Goal: Task Accomplishment & Management: Complete application form

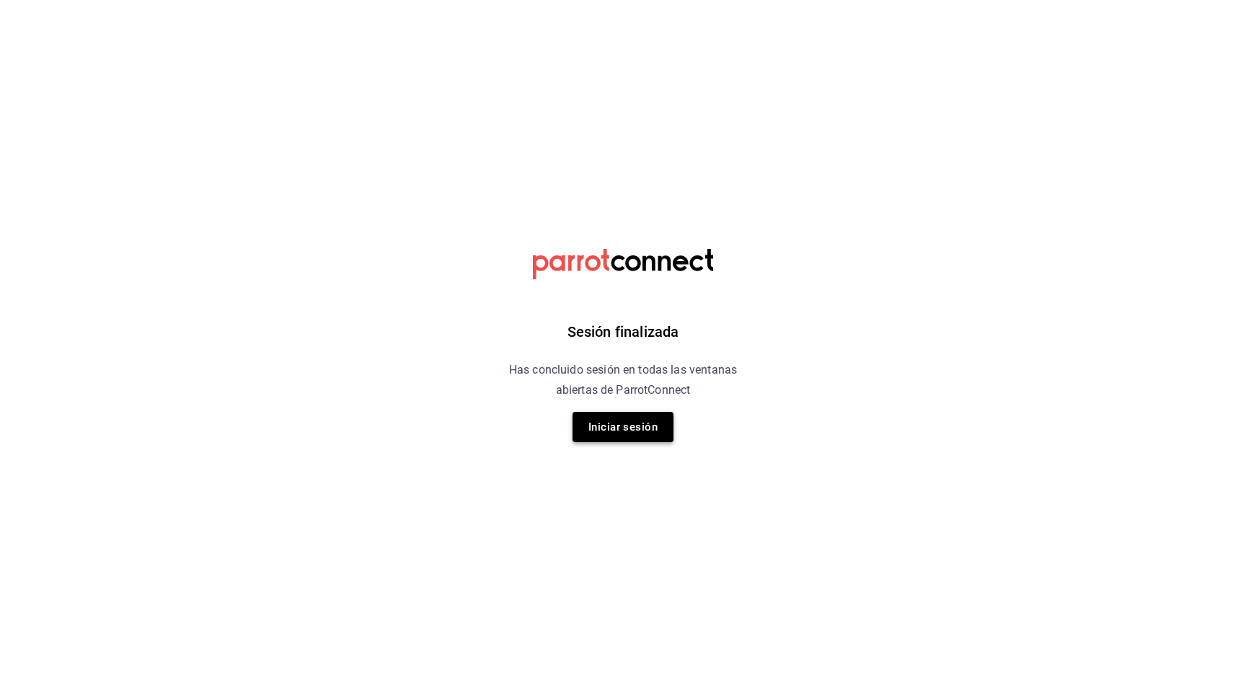
click at [610, 413] on button "Iniciar sesión" at bounding box center [623, 427] width 101 height 30
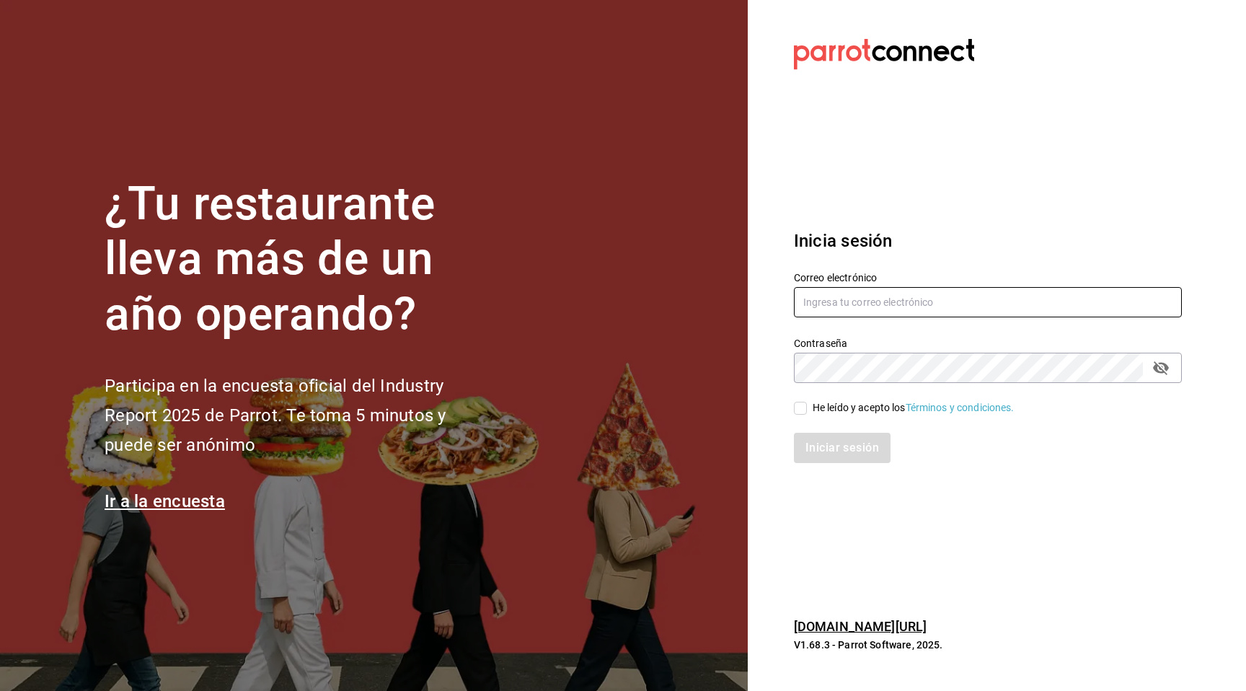
click at [912, 301] on input "text" at bounding box center [988, 302] width 388 height 30
click at [0, 690] on com-1password-button at bounding box center [0, 691] width 0 height 0
type input "[EMAIL_ADDRESS][DOMAIN_NAME]"
click at [801, 413] on input "He leído y acepto los Términos y condiciones." at bounding box center [800, 408] width 13 height 13
checkbox input "true"
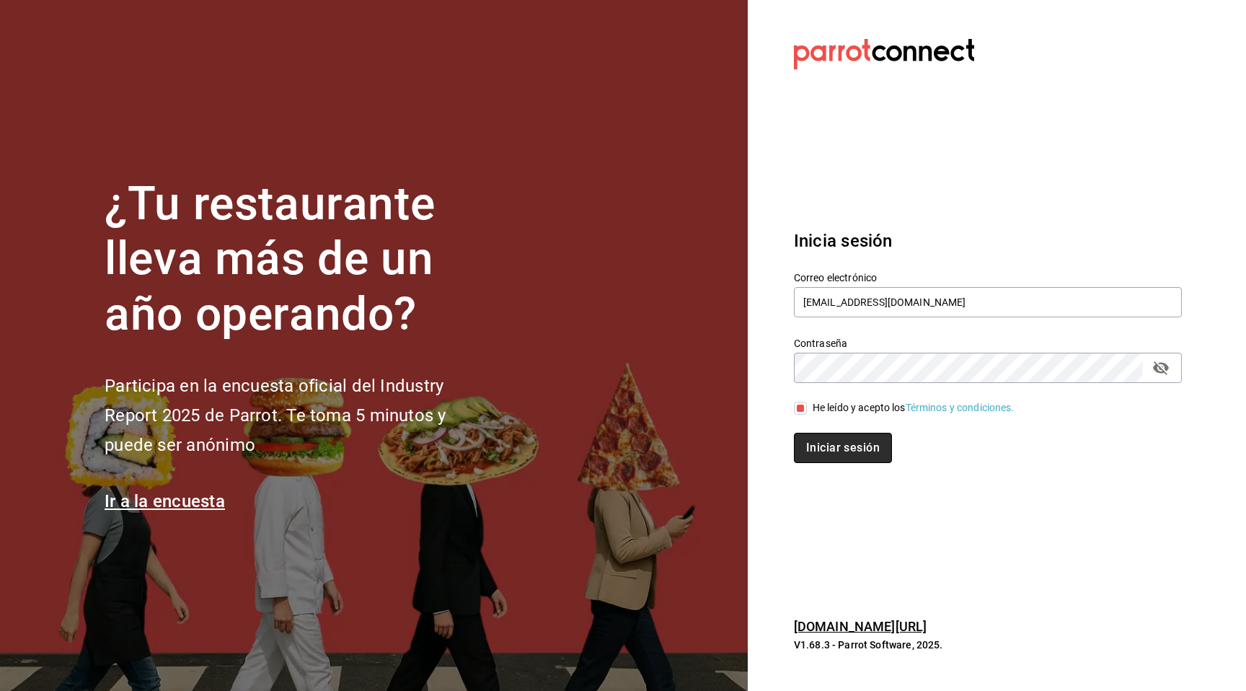
click at [827, 451] on button "Iniciar sesión" at bounding box center [843, 448] width 98 height 30
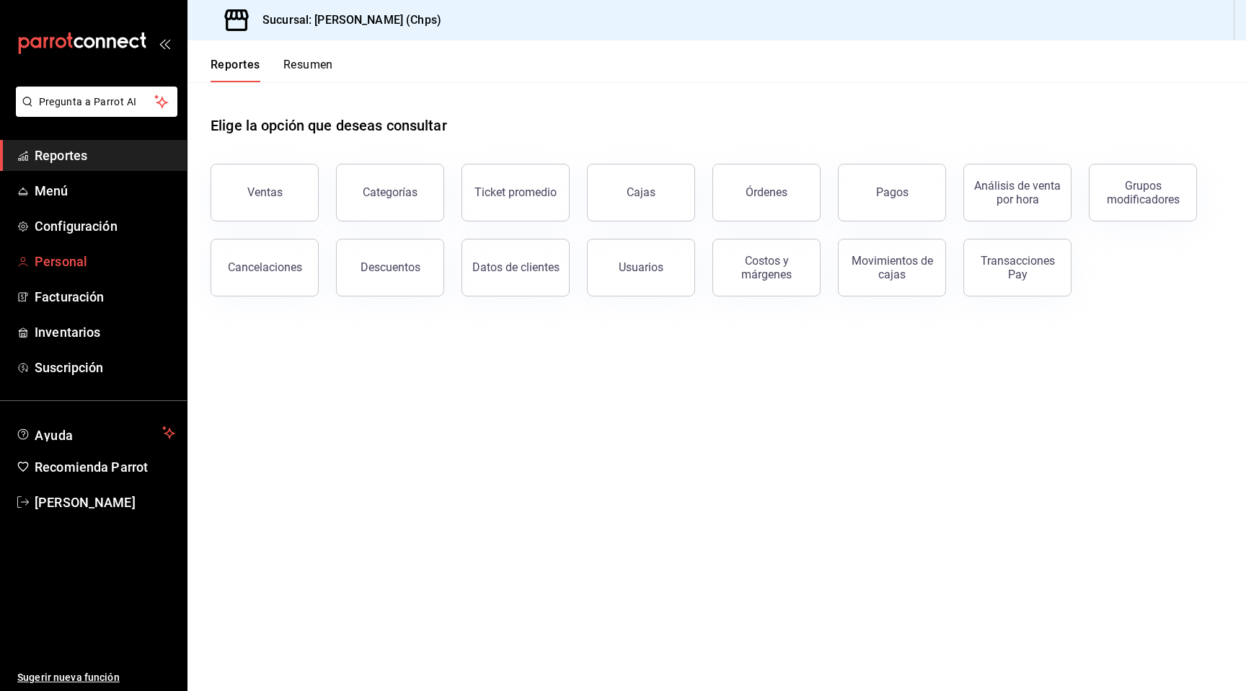
click at [86, 269] on span "Personal" at bounding box center [105, 261] width 141 height 19
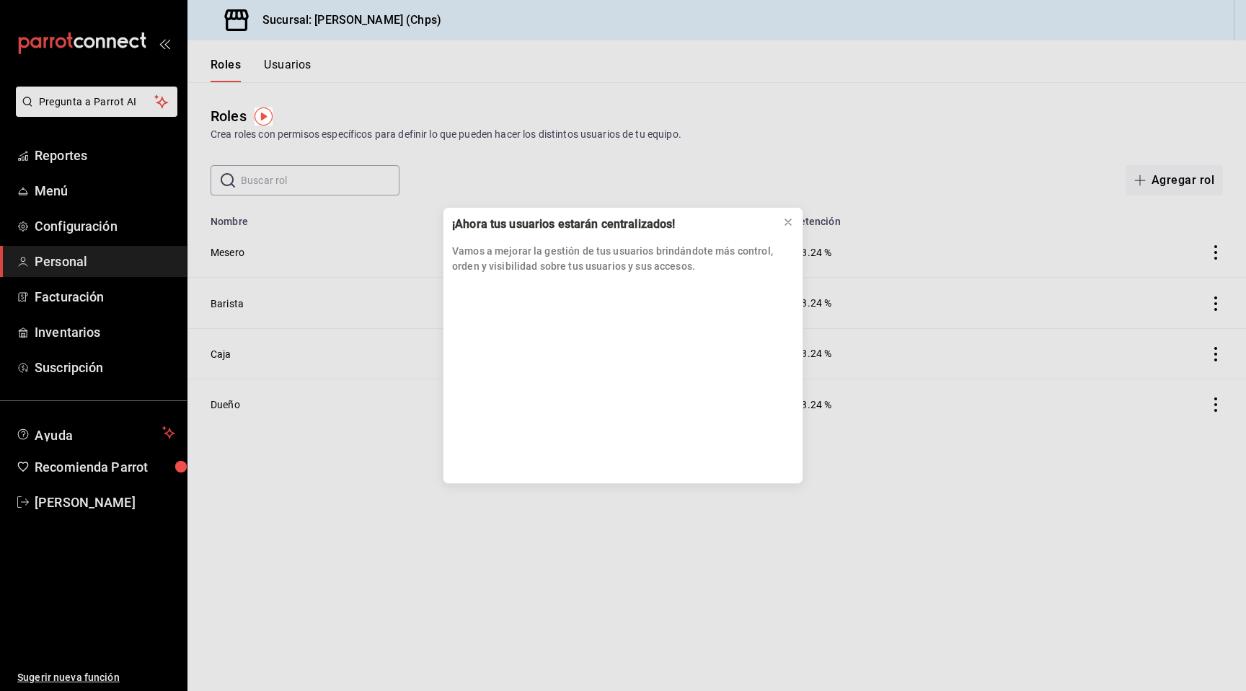
click at [303, 57] on div "¡Ahora tus usuarios estarán centralizados! Vamos a mejorar la gestión de tus us…" at bounding box center [623, 345] width 1246 height 691
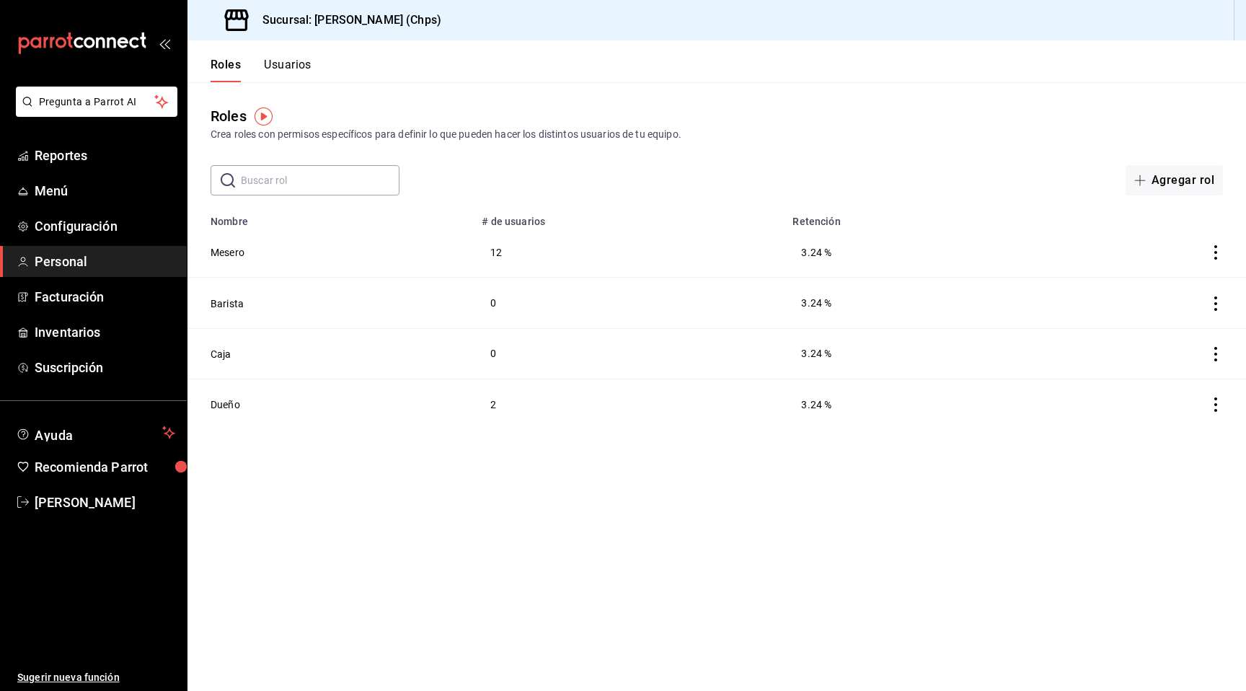
click at [287, 69] on button "Usuarios" at bounding box center [288, 70] width 48 height 25
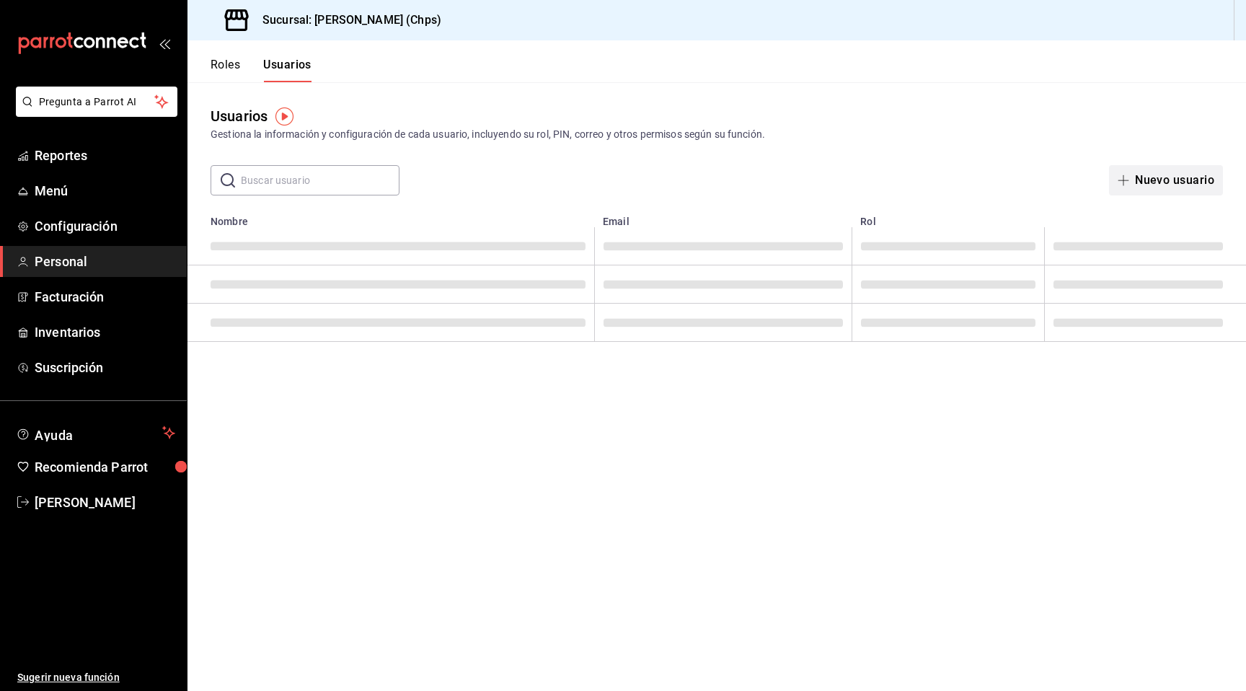
click at [1169, 188] on button "Nuevo usuario" at bounding box center [1166, 180] width 114 height 30
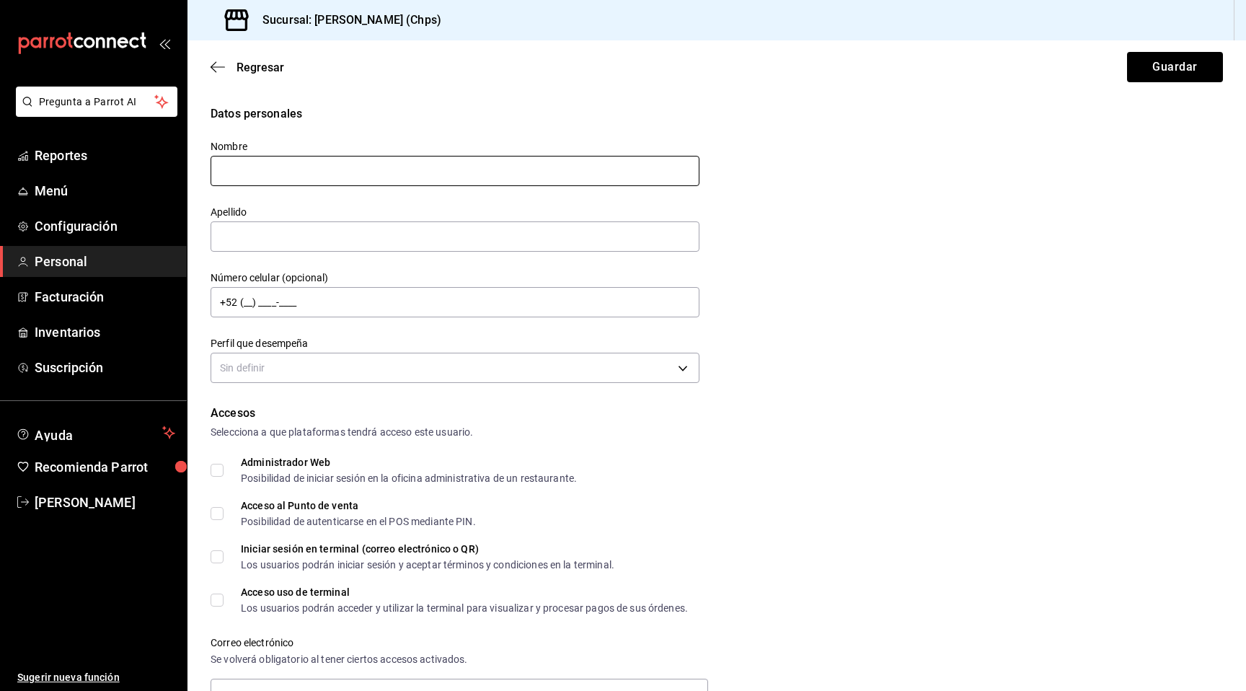
click at [393, 169] on input "text" at bounding box center [455, 171] width 489 height 30
type input "diana"
click at [281, 243] on input "text" at bounding box center [455, 236] width 489 height 30
type input "hernandez snowball"
click at [258, 307] on input "+52 (__) ____-____" at bounding box center [455, 302] width 489 height 30
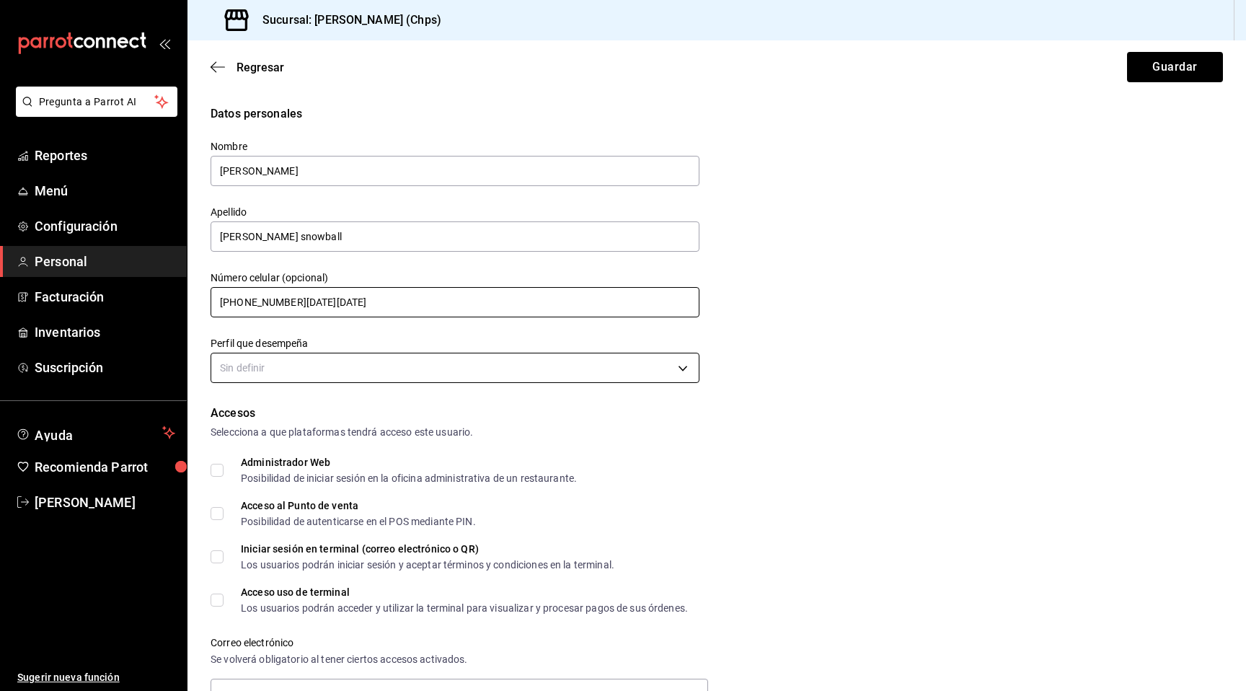
type input "+52 (96) 1429-1850"
click at [309, 369] on body "Pregunta a Parrot AI Reportes Menú Configuración Personal Facturación Inventari…" at bounding box center [623, 345] width 1246 height 691
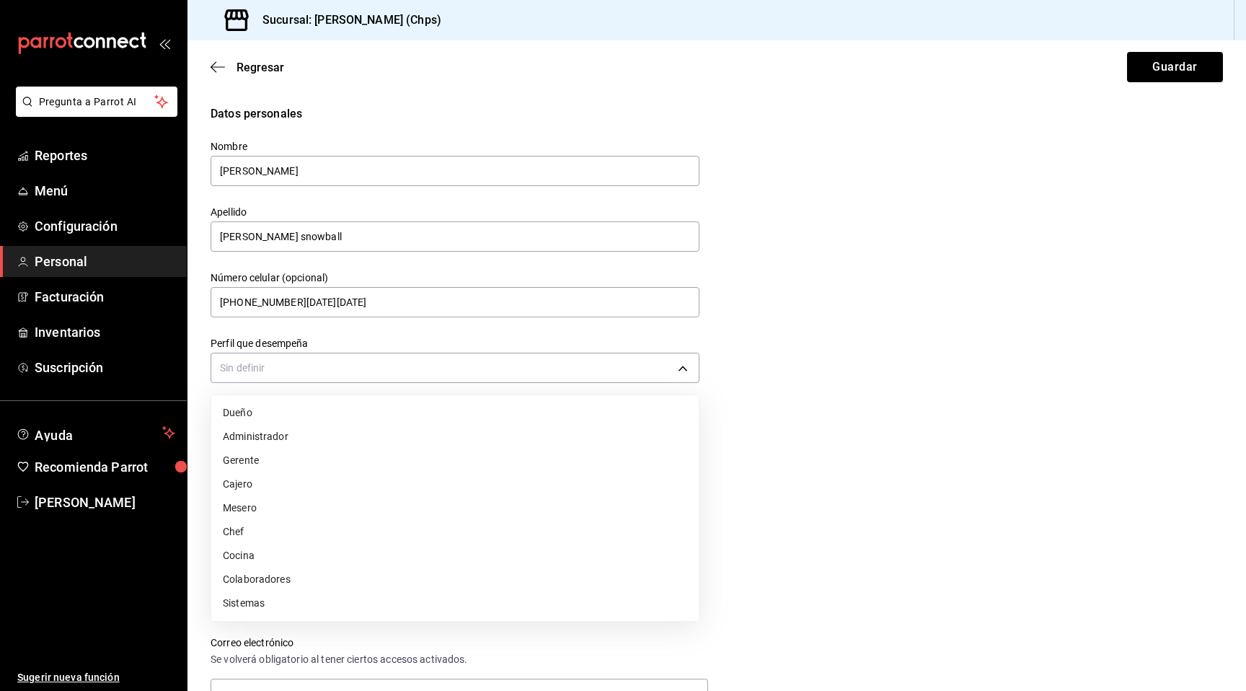
click at [298, 500] on li "Mesero" at bounding box center [455, 508] width 488 height 24
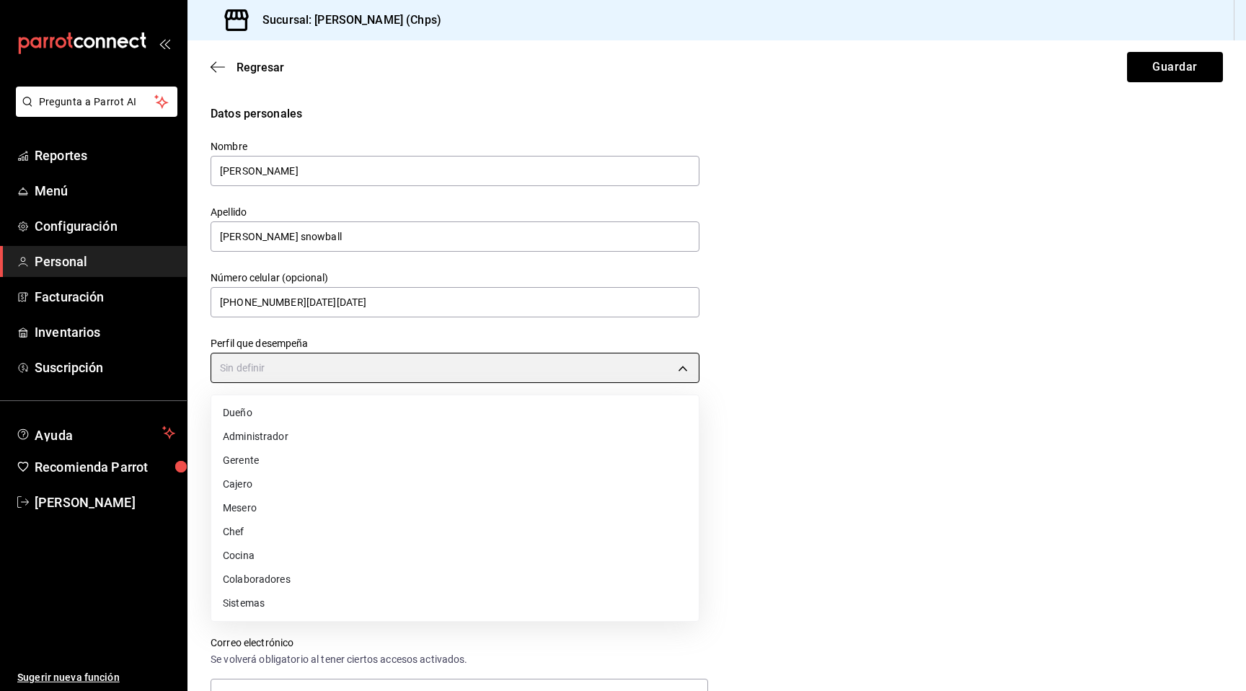
type input "WAITER"
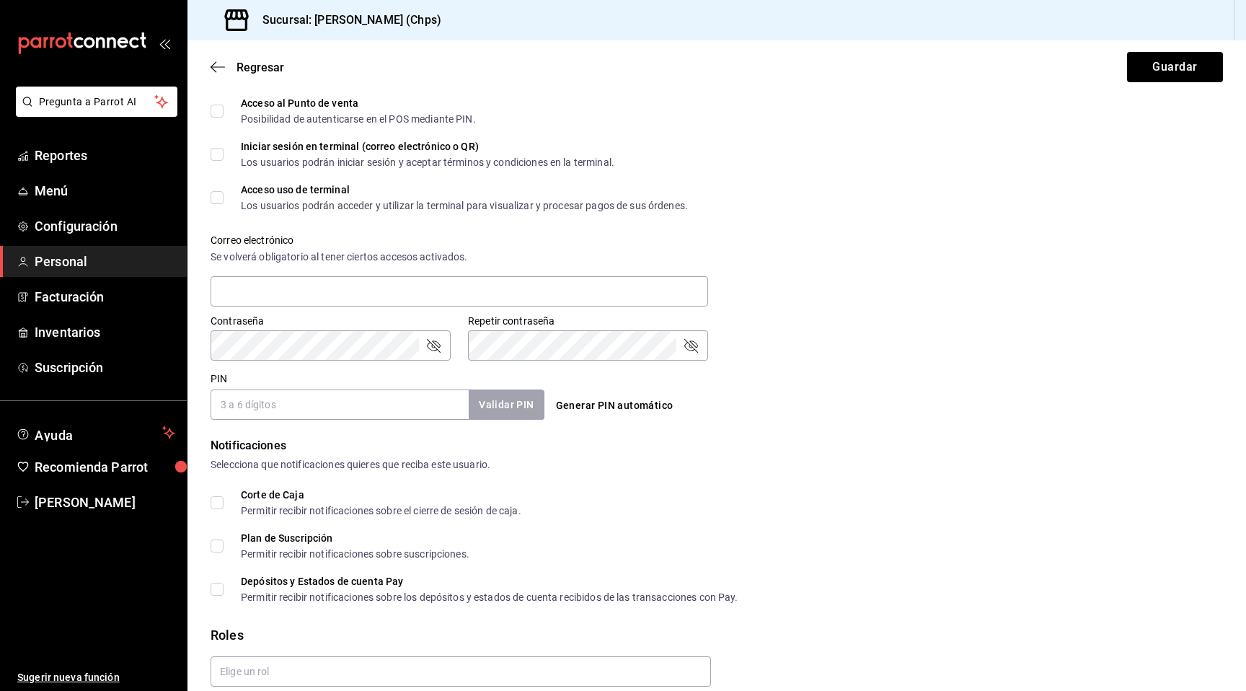
scroll to position [411, 0]
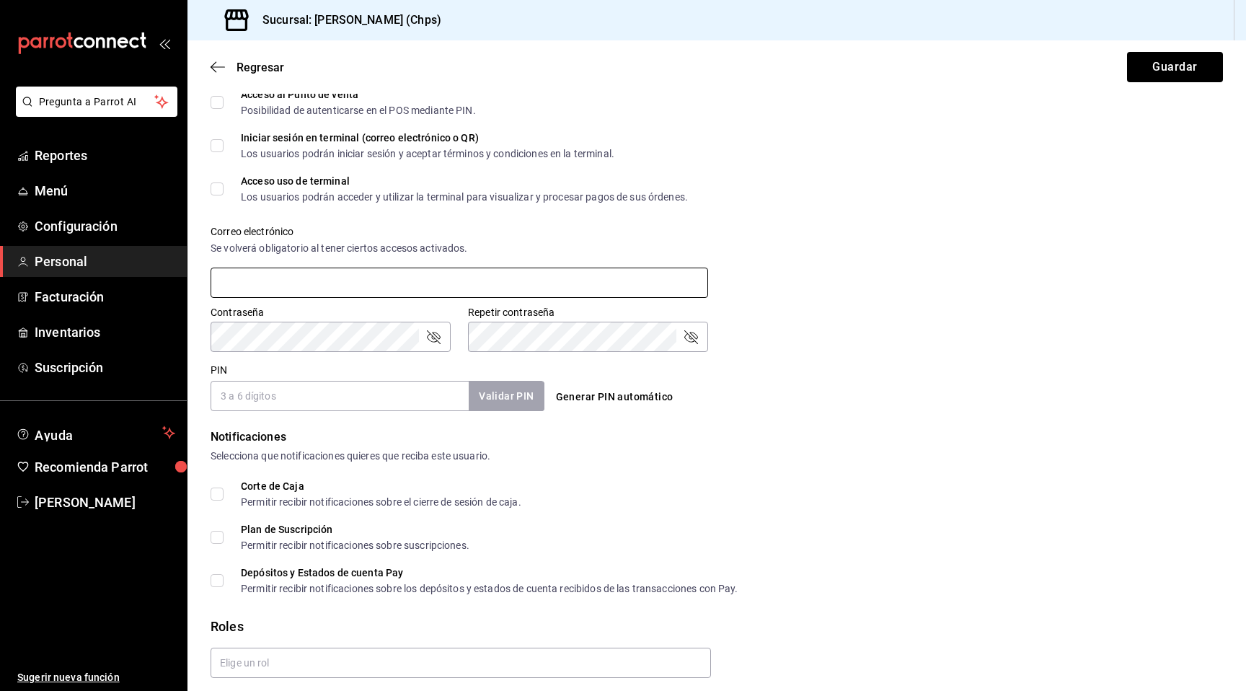
click at [273, 278] on input "text" at bounding box center [460, 283] width 498 height 30
click at [393, 251] on div "Se volverá obligatorio al tener ciertos accesos activados." at bounding box center [460, 248] width 498 height 15
click at [426, 281] on input "text" at bounding box center [460, 283] width 498 height 30
type input "violetamarroon45@gmail.com"
click at [341, 393] on input "PIN" at bounding box center [340, 396] width 258 height 30
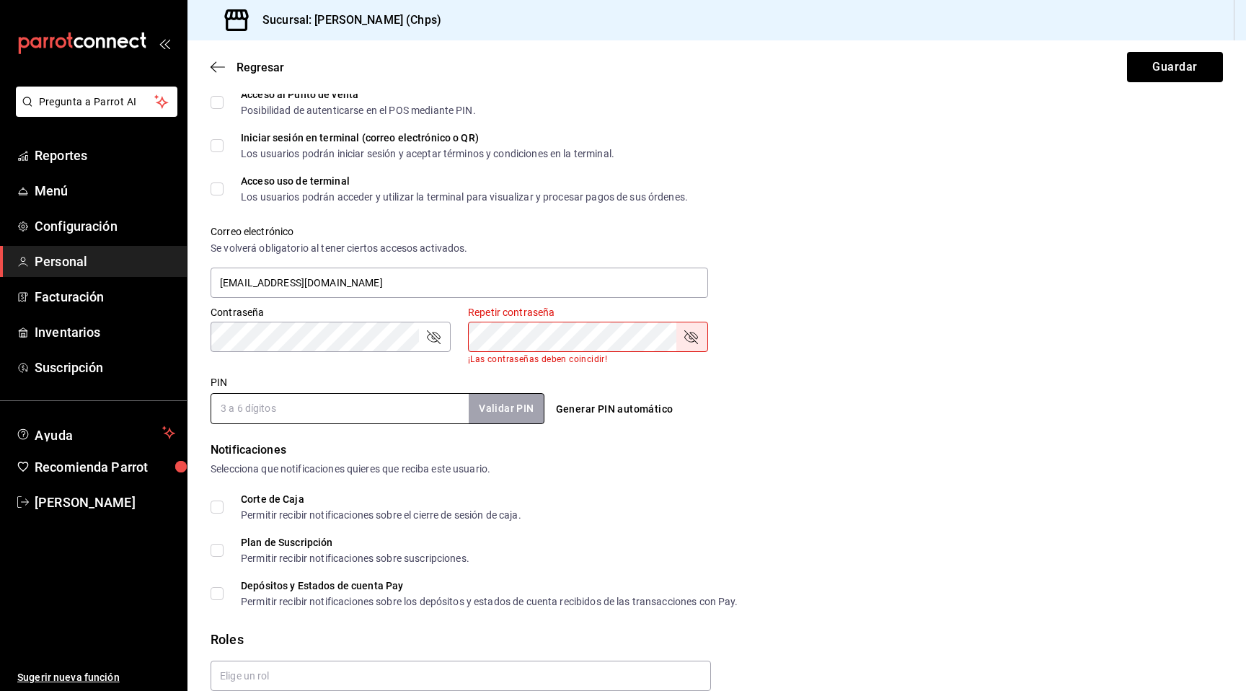
click at [444, 341] on div "Contraseña" at bounding box center [331, 337] width 240 height 30
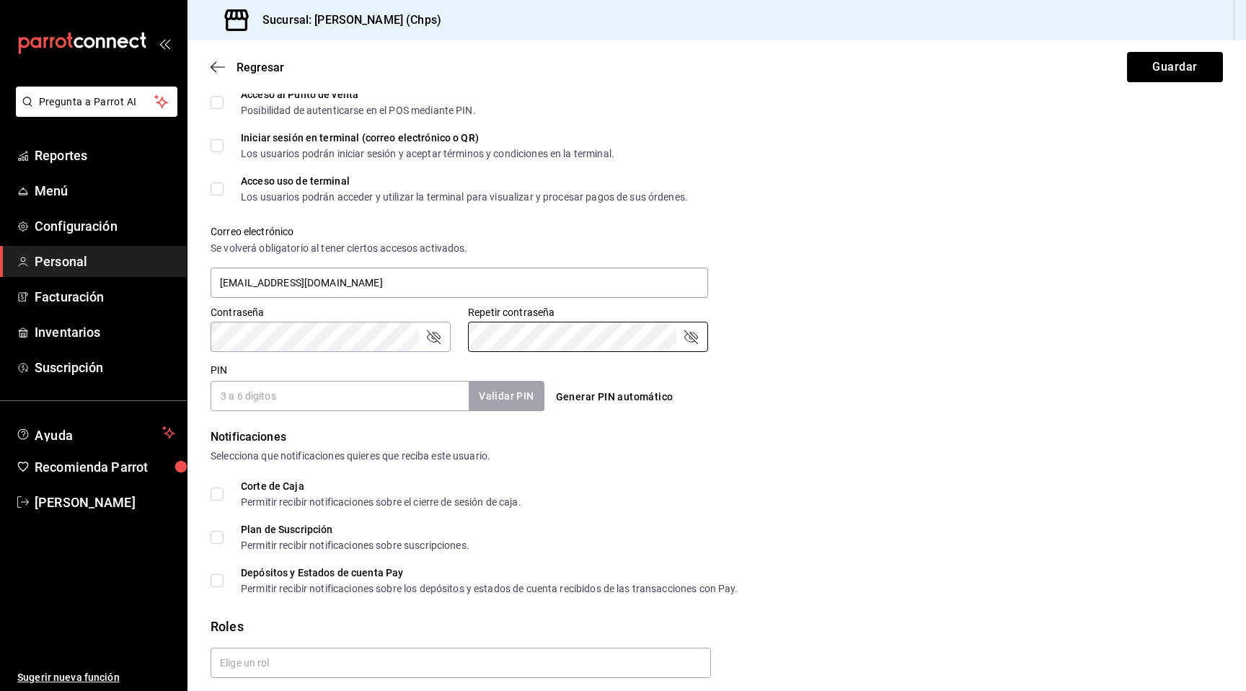
click at [374, 409] on input "PIN" at bounding box center [340, 396] width 258 height 30
type input "2323"
click at [513, 392] on button "Validar PIN" at bounding box center [505, 396] width 76 height 31
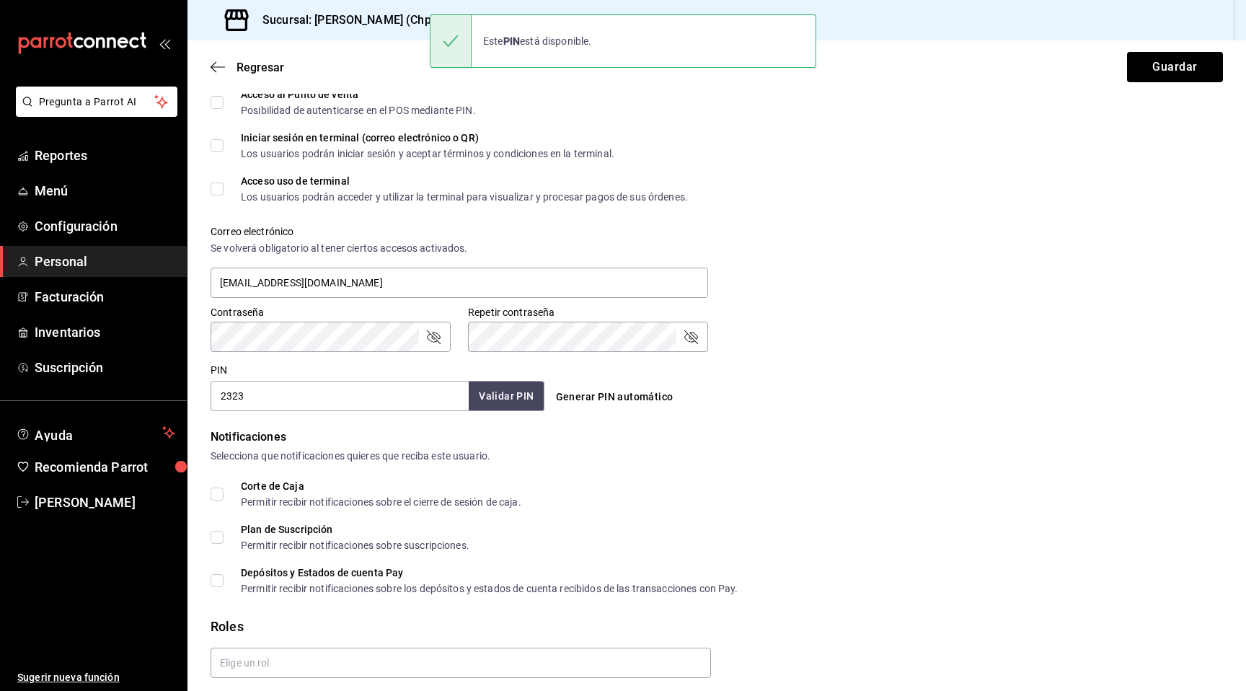
scroll to position [462, 0]
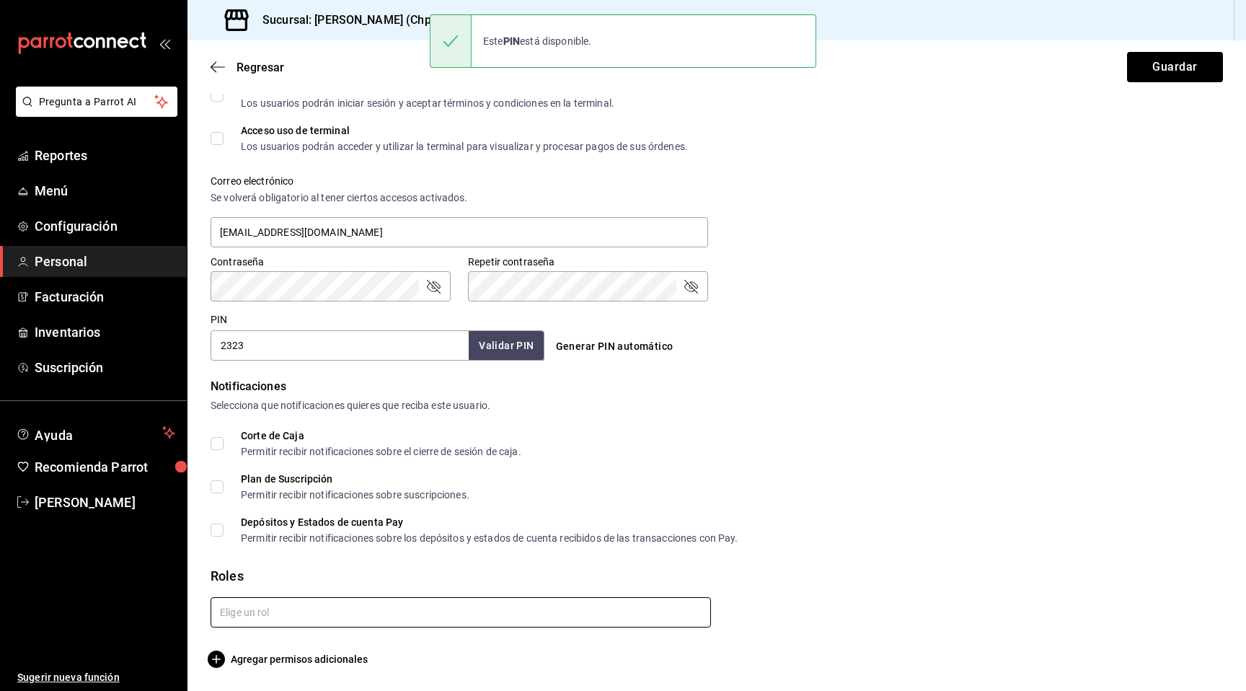
click at [307, 622] on input "text" at bounding box center [461, 612] width 501 height 30
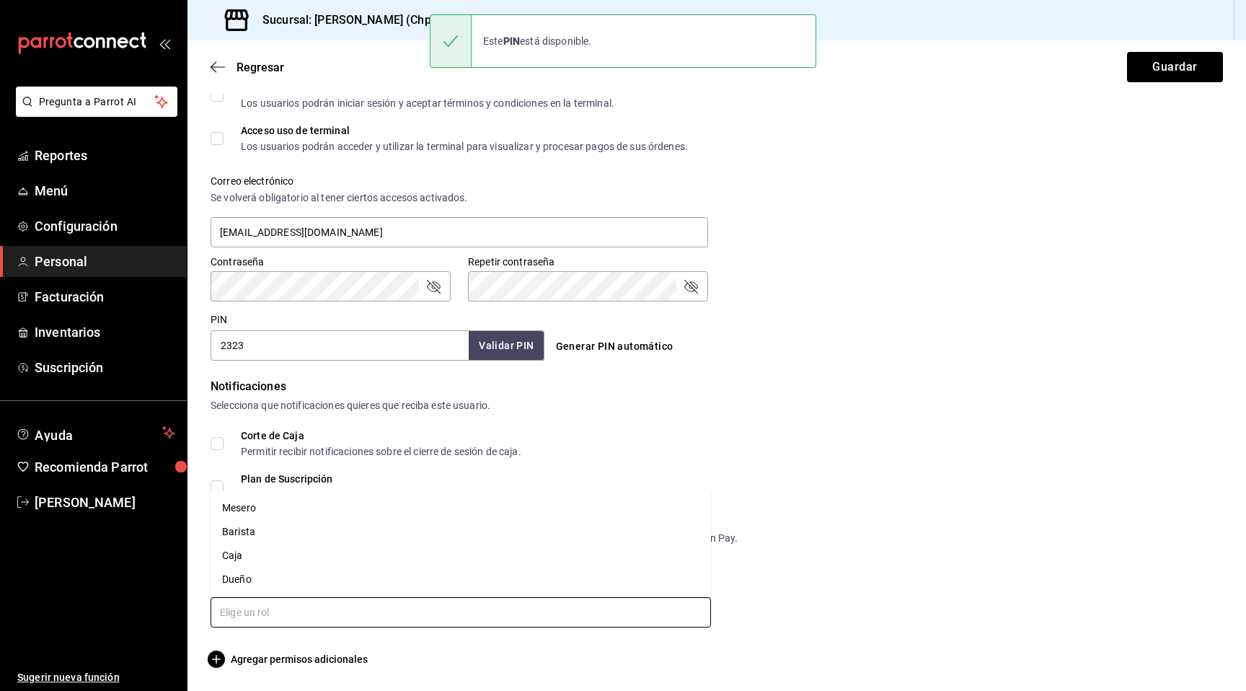
click at [307, 507] on li "Mesero" at bounding box center [461, 508] width 501 height 24
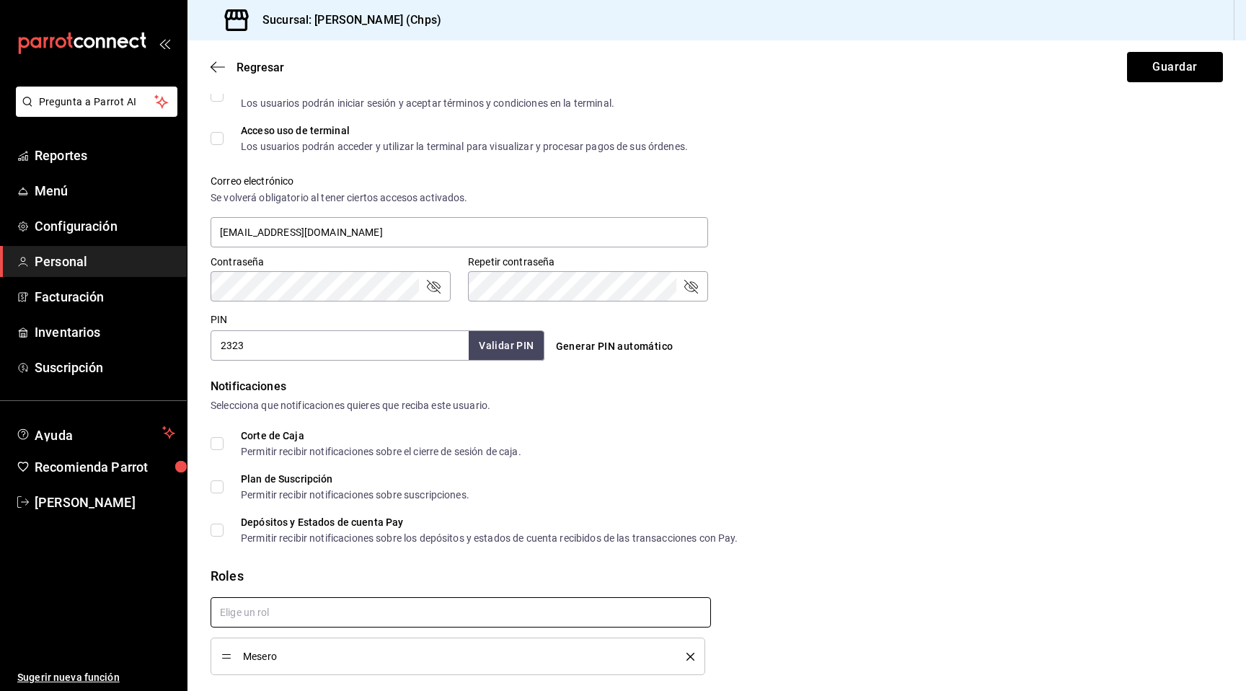
checkbox input "true"
click at [1148, 66] on button "Guardar" at bounding box center [1175, 67] width 96 height 30
